Goal: Information Seeking & Learning: Learn about a topic

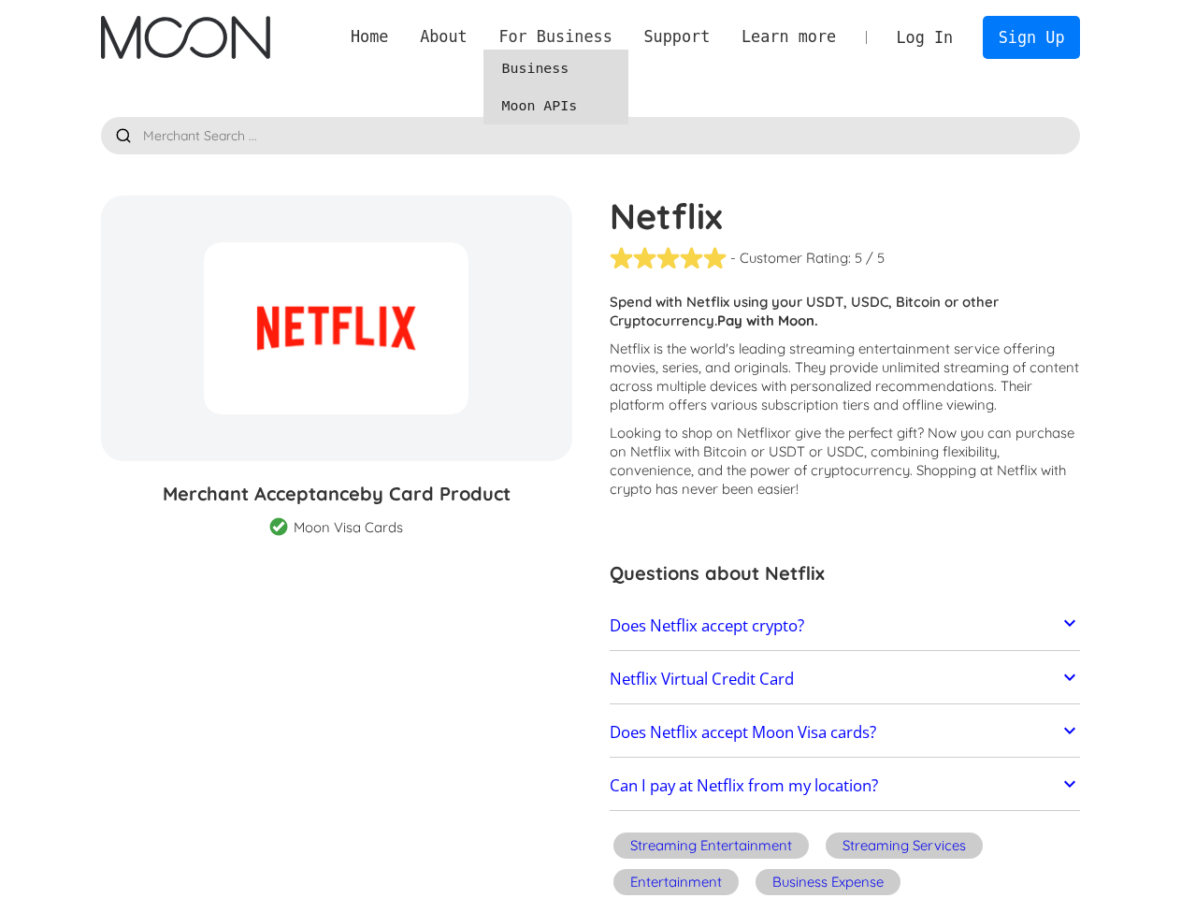
click at [611, 36] on div "For Business" at bounding box center [554, 36] width 113 height 23
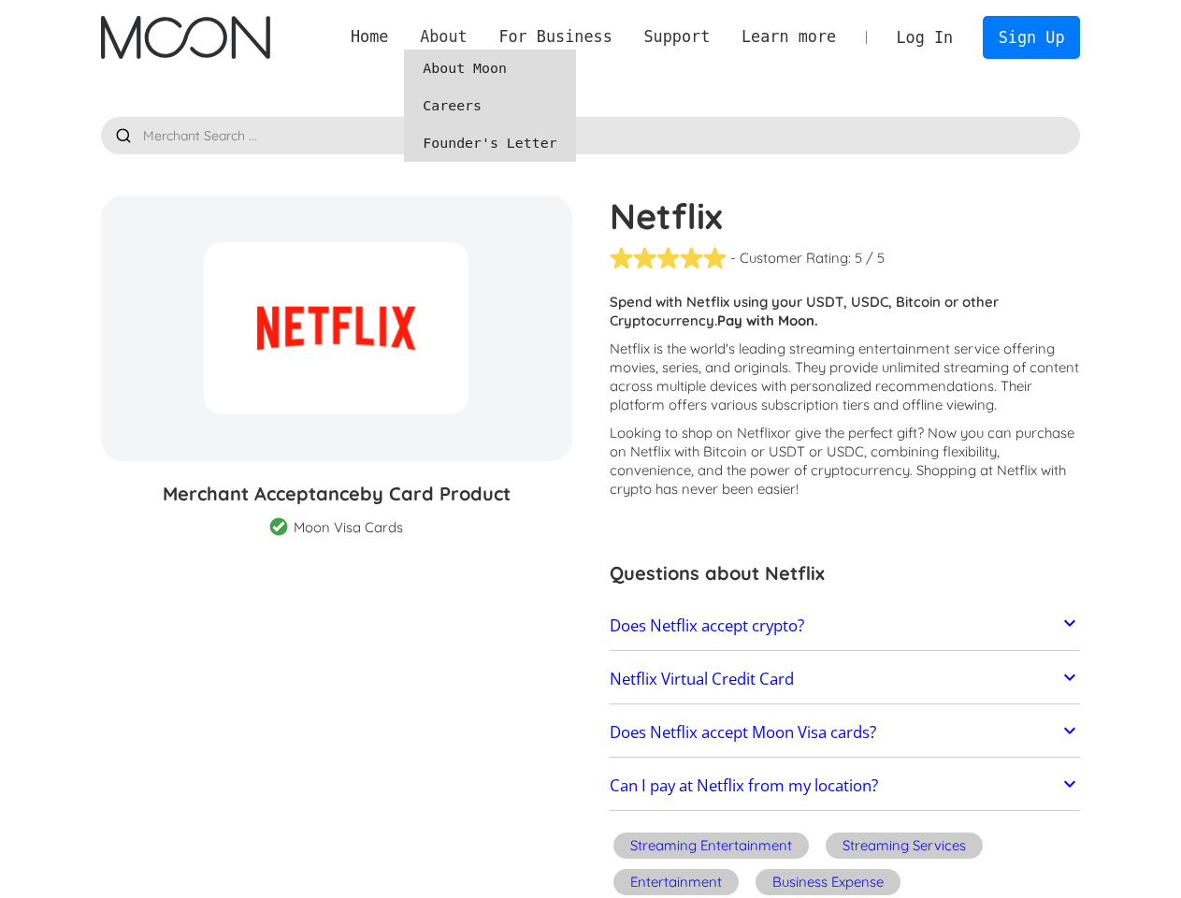
click at [467, 36] on div "About" at bounding box center [444, 36] width 48 height 23
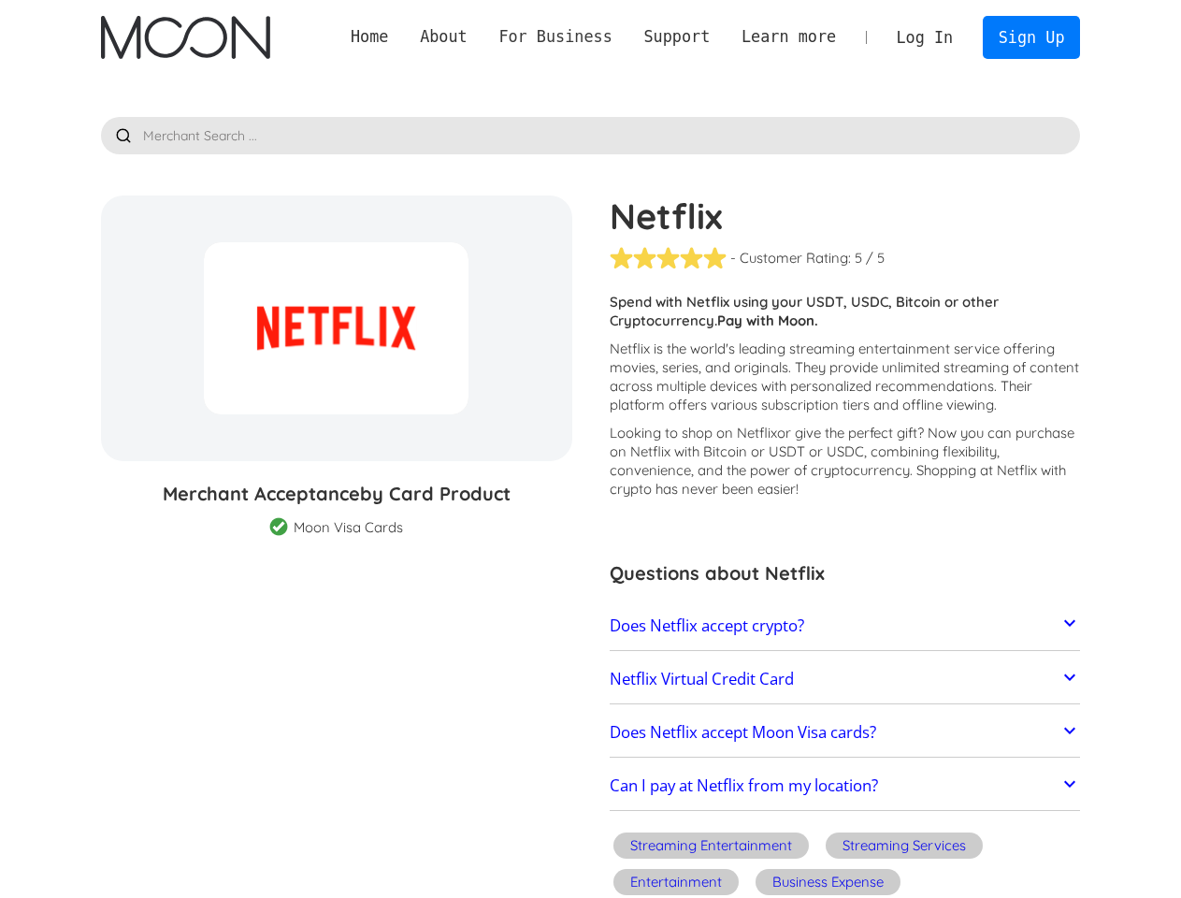
click at [584, 36] on div "For Business" at bounding box center [554, 36] width 113 height 23
click at [698, 36] on div "Support" at bounding box center [676, 36] width 66 height 23
click at [803, 36] on div "Learn more" at bounding box center [788, 36] width 94 height 23
click at [844, 626] on link "Does Netflix accept crypto?" at bounding box center [845, 625] width 471 height 39
click at [844, 679] on link "Netflix Virtual Credit Card" at bounding box center [845, 678] width 471 height 39
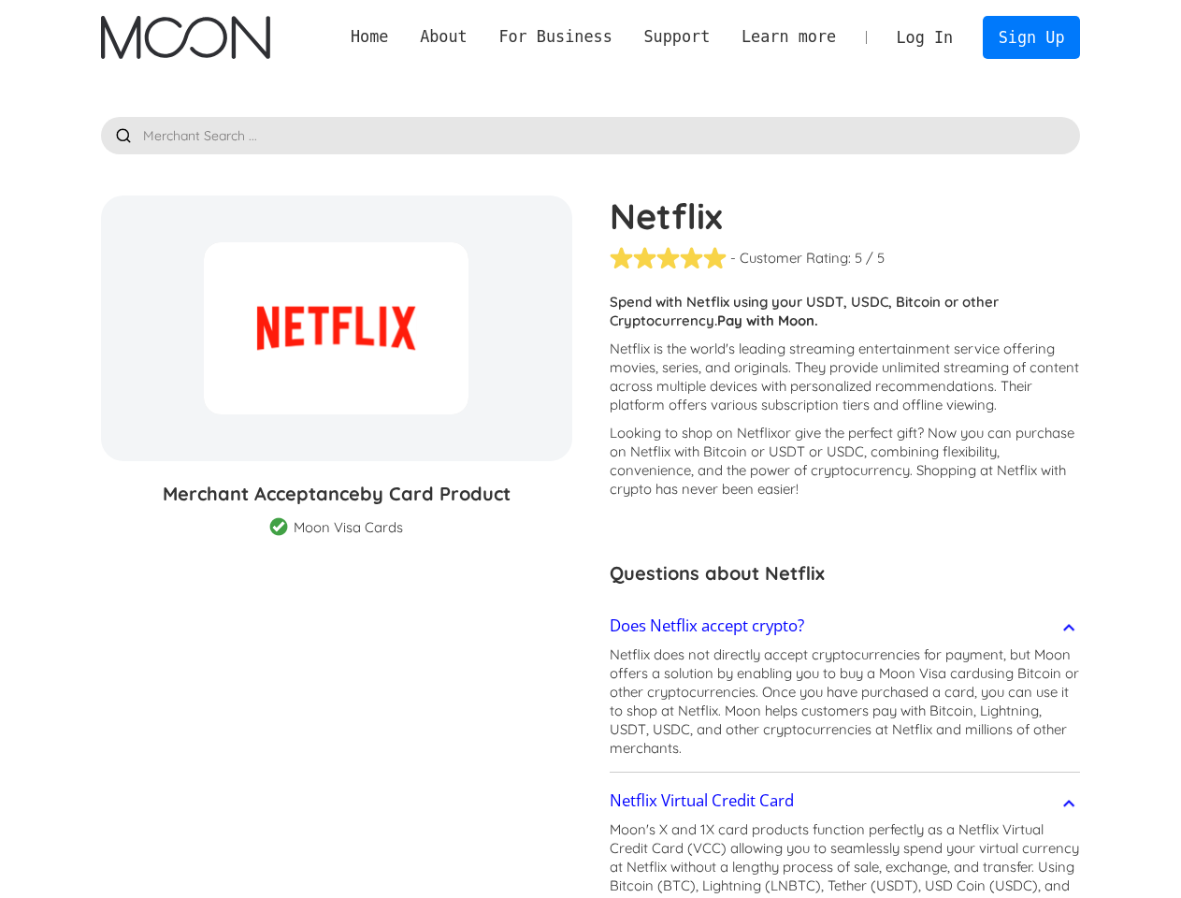
click at [844, 732] on p "Netflix does not directly accept cryptocurrencies for payment, but Moon offers …" at bounding box center [845, 701] width 471 height 112
click at [844, 786] on link "Netflix Virtual Credit Card" at bounding box center [845, 800] width 471 height 39
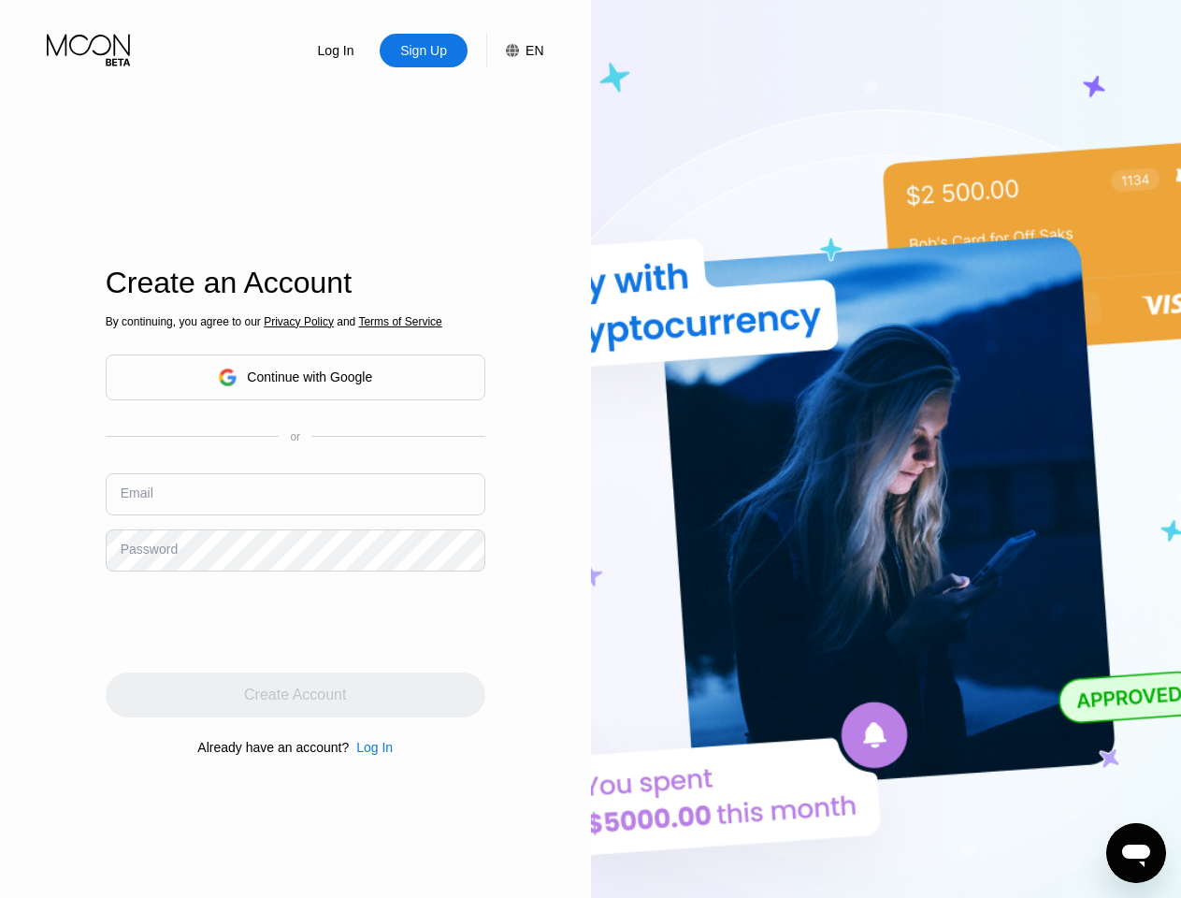
click at [591, 449] on img at bounding box center [886, 493] width 591 height 987
click at [90, 50] on icon at bounding box center [90, 50] width 87 height 33
click at [338, 51] on div "Log In" at bounding box center [336, 50] width 40 height 19
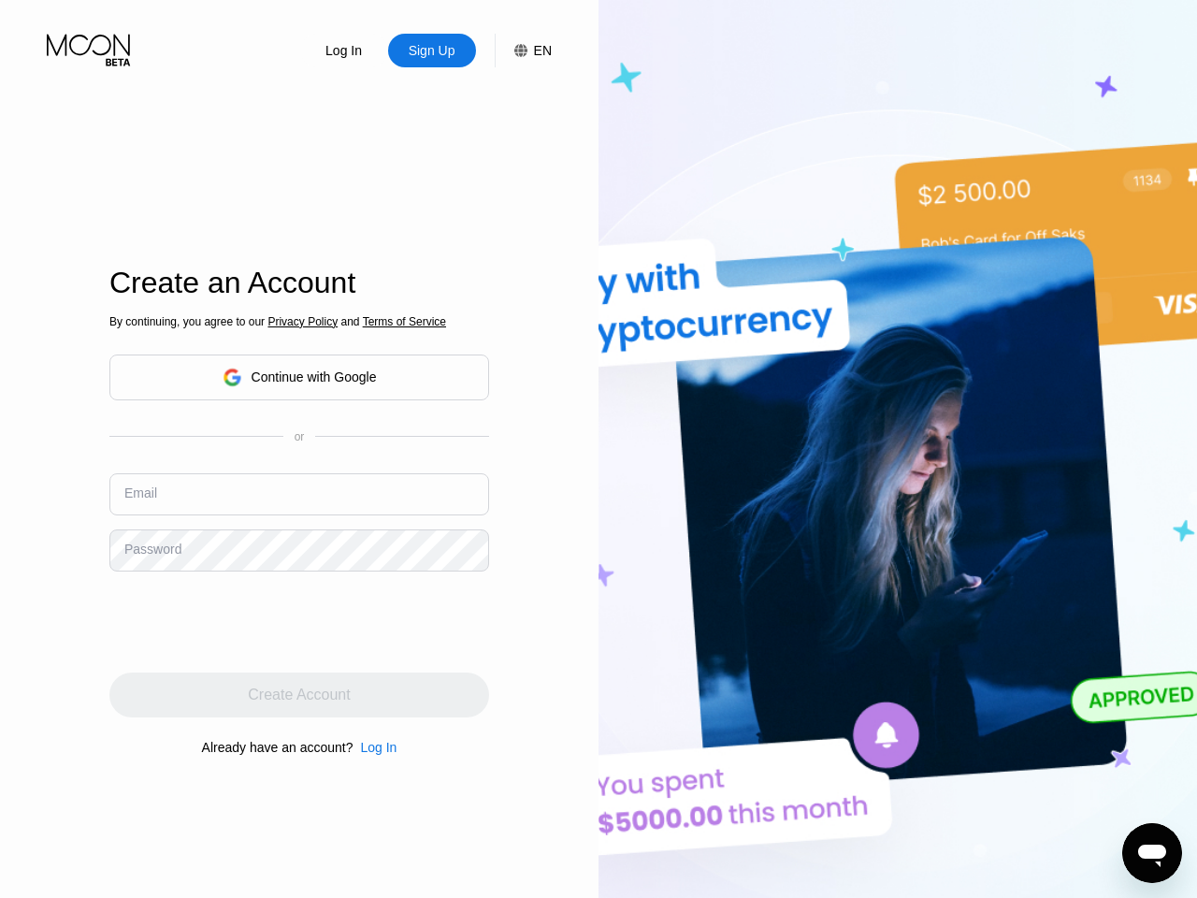
click at [516, 51] on icon at bounding box center [520, 50] width 13 height 13
click at [297, 321] on span "Privacy Policy" at bounding box center [302, 321] width 70 height 13
